Goal: Information Seeking & Learning: Learn about a topic

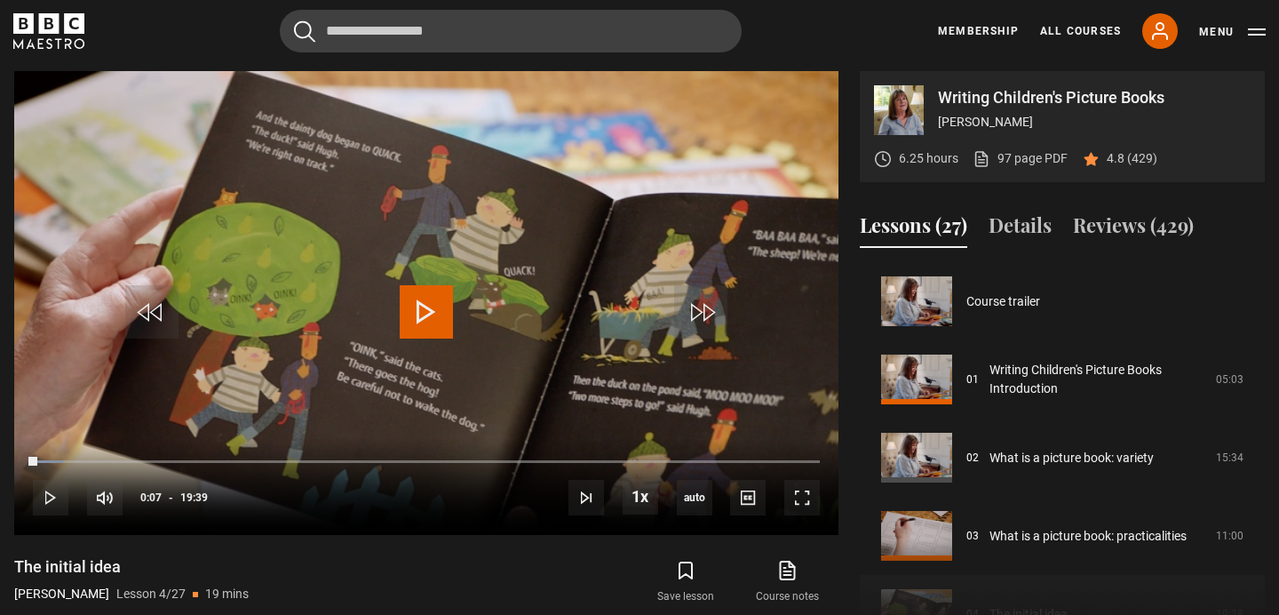
scroll to position [235, 0]
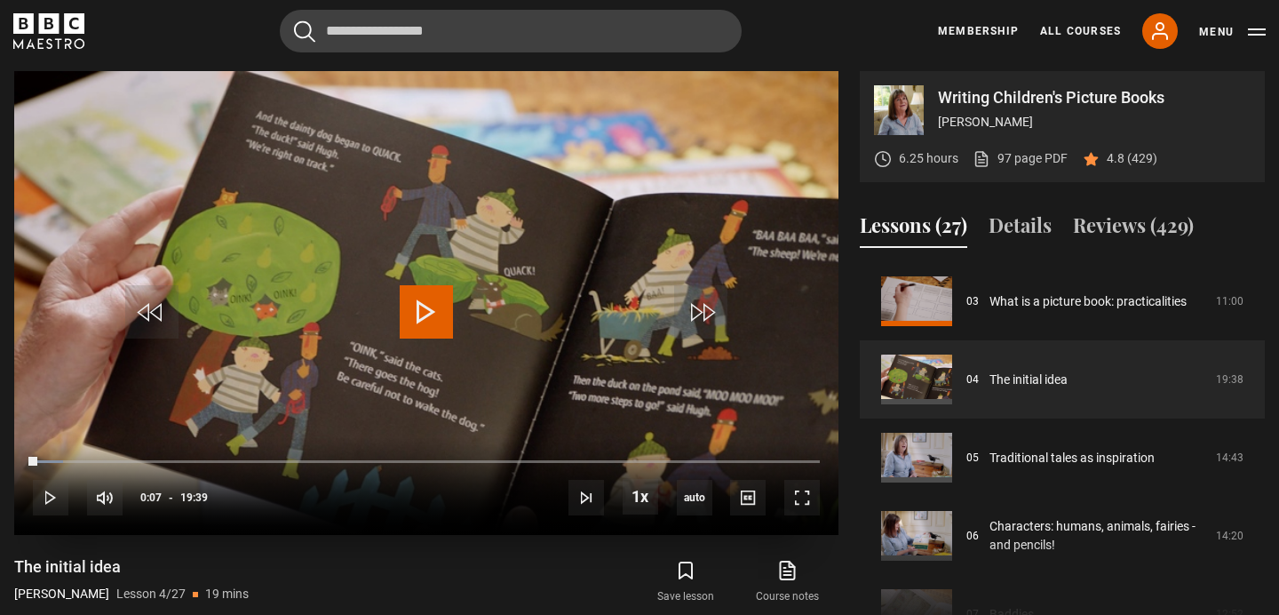
click at [434, 314] on span "Video Player" at bounding box center [426, 311] width 53 height 53
click at [479, 385] on video "Video Player" at bounding box center [426, 303] width 824 height 464
click at [421, 308] on span "Video Player" at bounding box center [426, 311] width 53 height 53
click at [45, 495] on span "Video Player" at bounding box center [51, 498] width 36 height 36
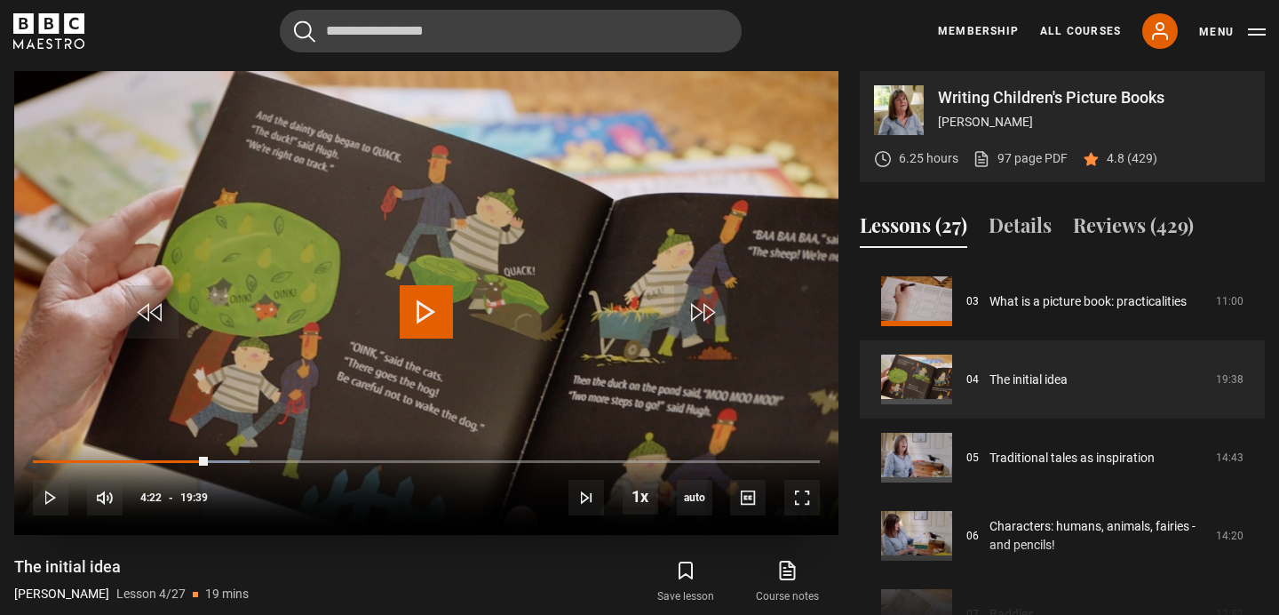
click at [428, 311] on span "Video Player" at bounding box center [426, 311] width 53 height 53
click at [428, 313] on span "Video Player" at bounding box center [426, 311] width 53 height 53
click at [426, 309] on span "Video Player" at bounding box center [426, 311] width 53 height 53
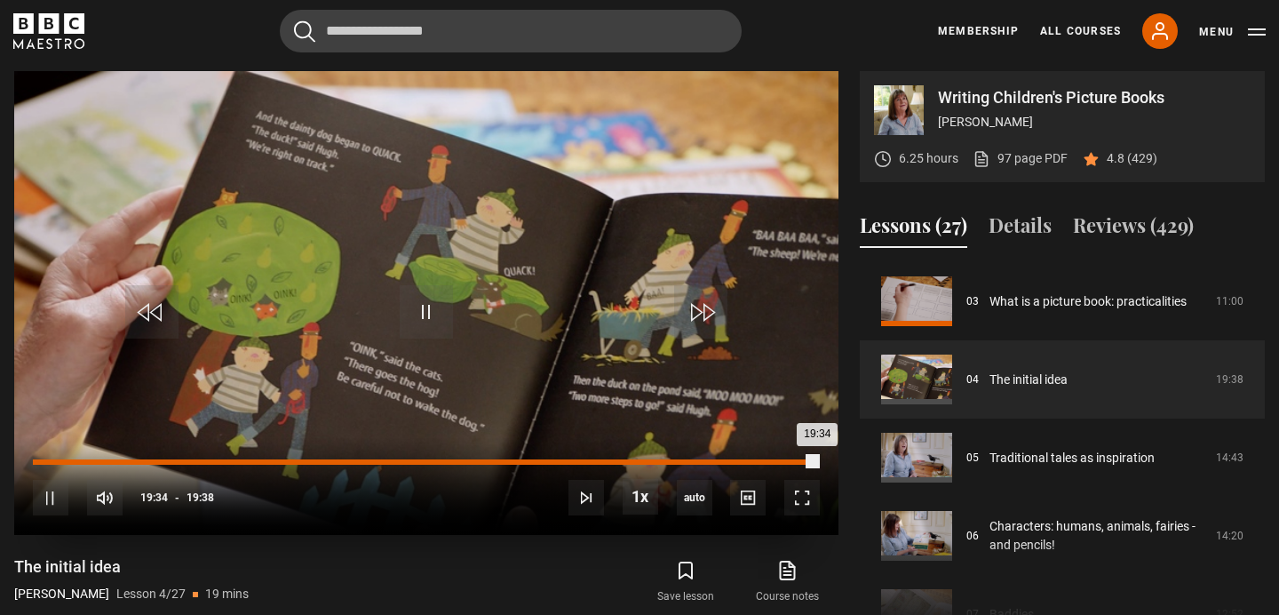
drag, startPoint x: 814, startPoint y: 453, endPoint x: 760, endPoint y: 462, distance: 54.9
click at [758, 461] on div "10s Skip Back 10 seconds Pause 10s Skip Forward 10 seconds Loaded : 100.00% 18:…" at bounding box center [426, 486] width 824 height 99
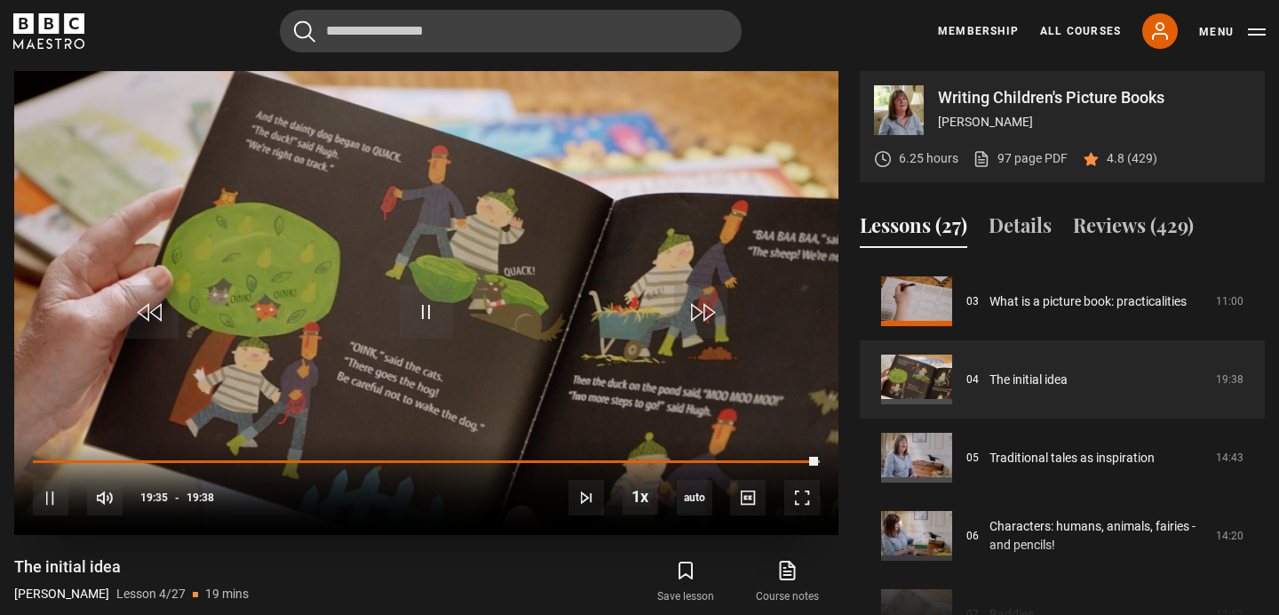
click at [804, 463] on div "10s Skip Back 10 seconds Pause 10s Skip Forward 10 seconds Loaded : 100.00% 19:…" at bounding box center [426, 486] width 824 height 99
drag, startPoint x: 804, startPoint y: 463, endPoint x: 802, endPoint y: 453, distance: 9.9
click at [800, 453] on div "10s Skip Back 10 seconds Pause 10s Skip Forward 10 seconds Loaded : 100.00% 18:…" at bounding box center [426, 486] width 824 height 99
drag, startPoint x: 818, startPoint y: 454, endPoint x: 778, endPoint y: 457, distance: 40.1
click at [777, 456] on div "10s Skip Back 10 seconds Pause 10s Skip Forward 10 seconds Loaded : 100.00% 18:…" at bounding box center [426, 486] width 824 height 99
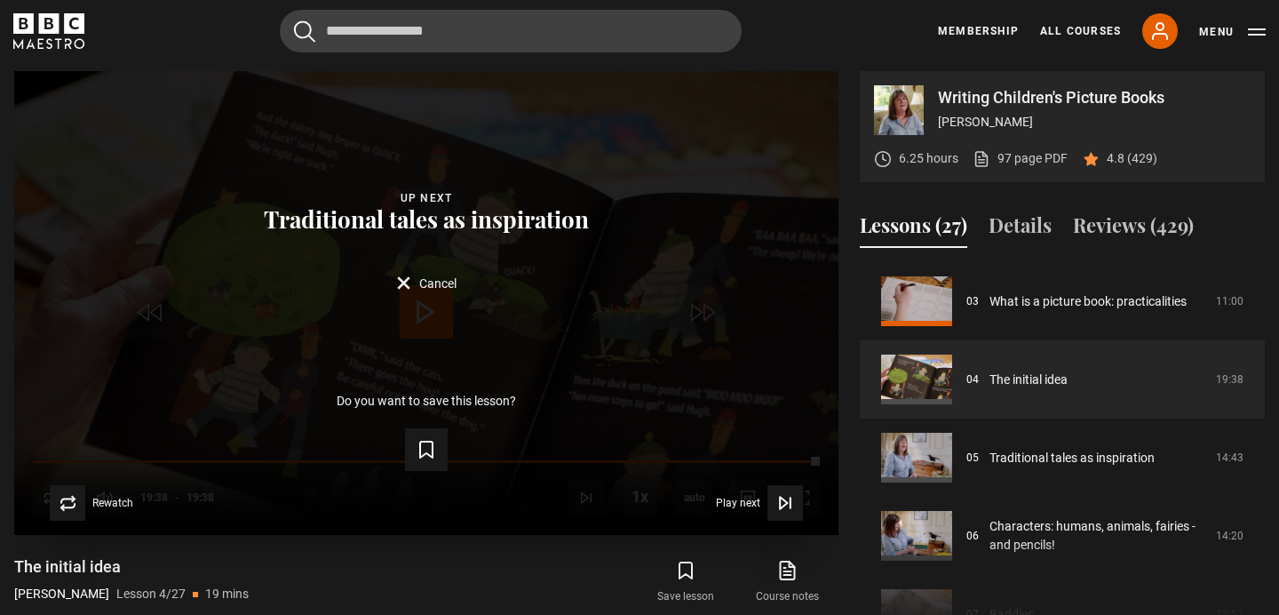
drag, startPoint x: 809, startPoint y: 457, endPoint x: 776, endPoint y: 458, distance: 33.8
click at [775, 458] on div "Lesson Completed Up next Traditional tales as inspiration Cancel Do you want to…" at bounding box center [426, 303] width 824 height 464
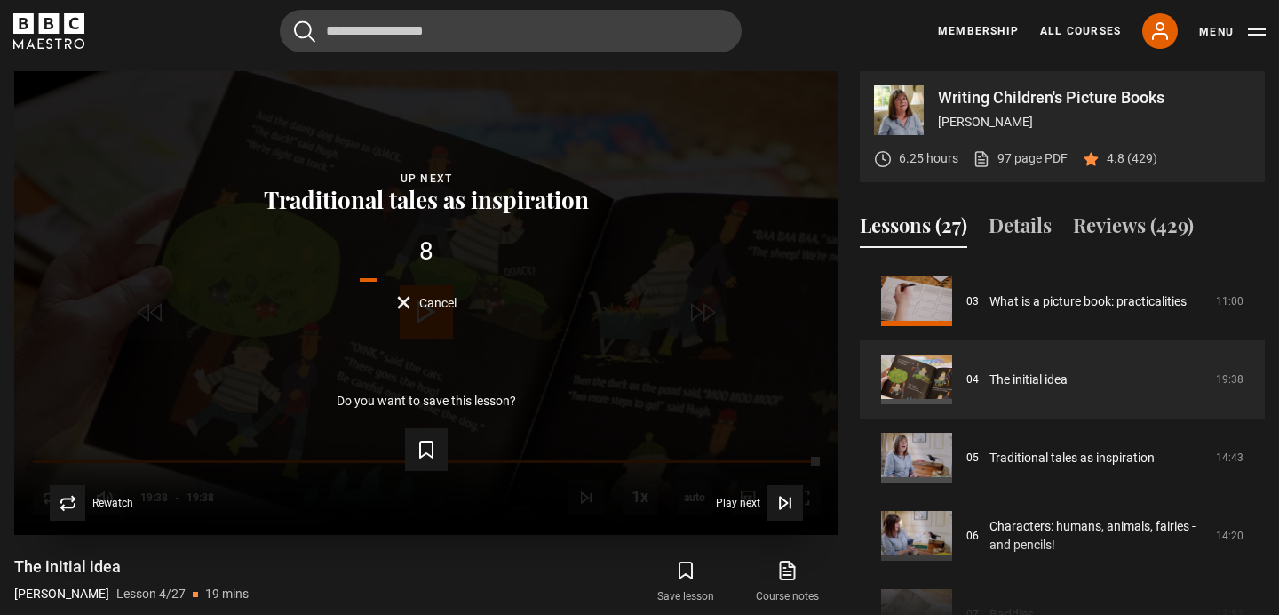
click at [776, 458] on form "Save lesson" at bounding box center [427, 446] width 768 height 50
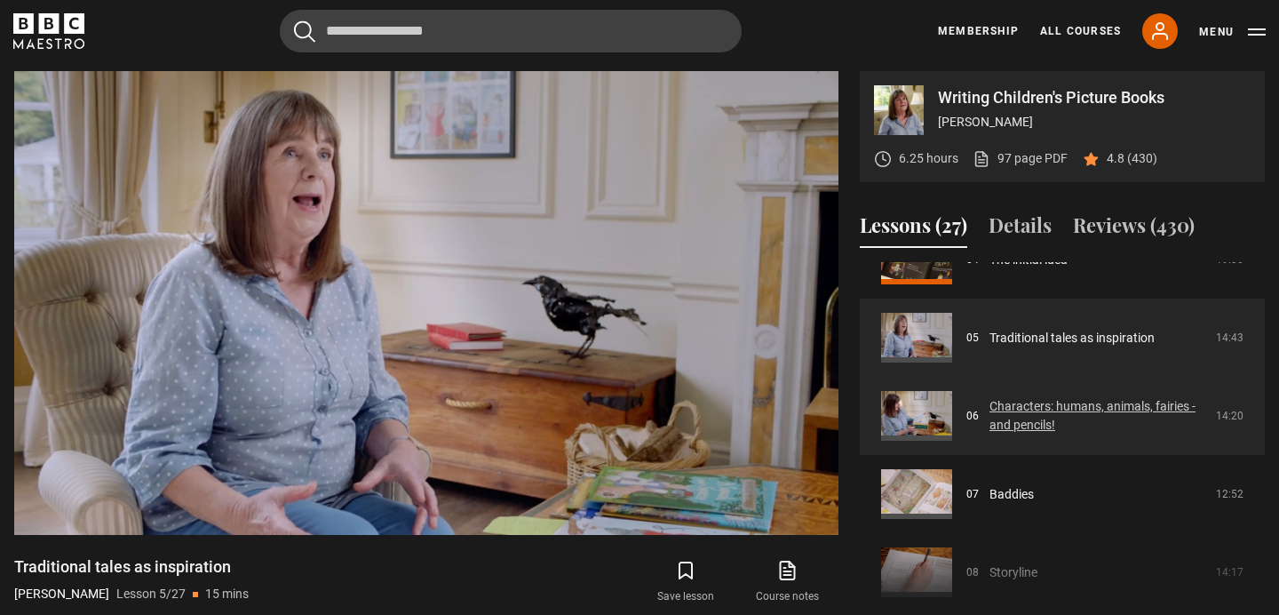
scroll to position [354, 0]
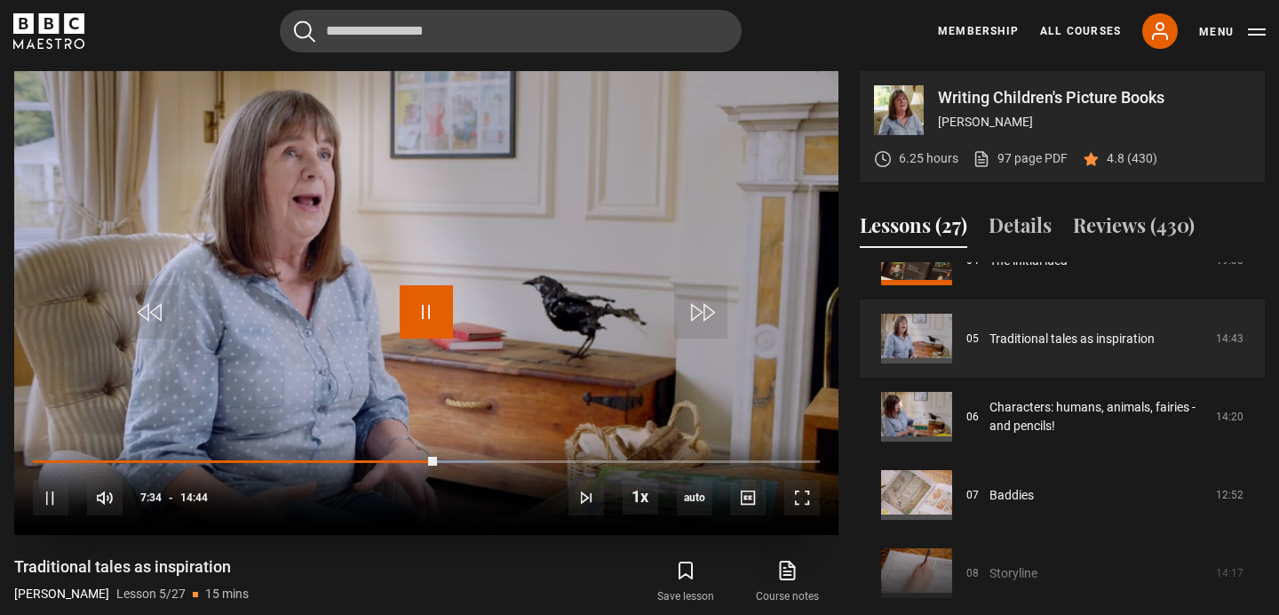
click at [440, 307] on span "Video Player" at bounding box center [426, 311] width 53 height 53
